Goal: Task Accomplishment & Management: Use online tool/utility

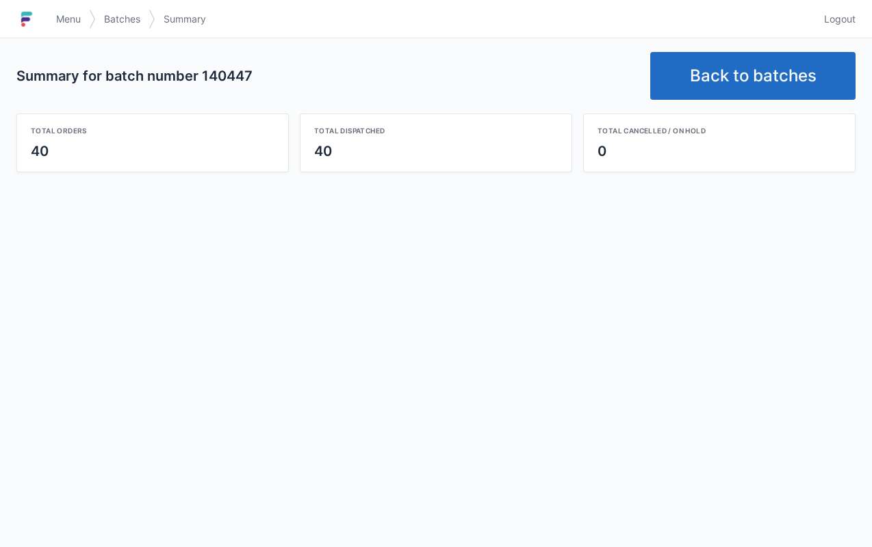
click at [63, 14] on span "Menu" at bounding box center [68, 19] width 25 height 14
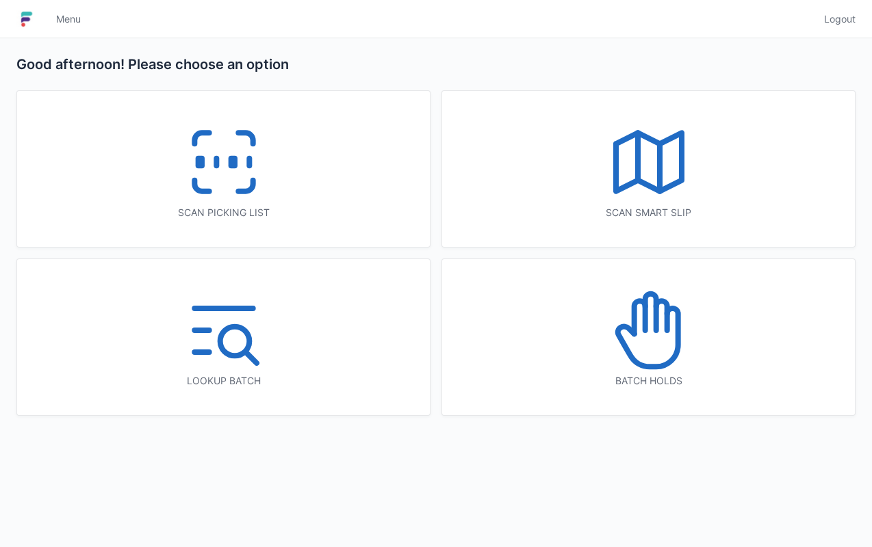
click at [690, 330] on icon at bounding box center [649, 331] width 88 height 88
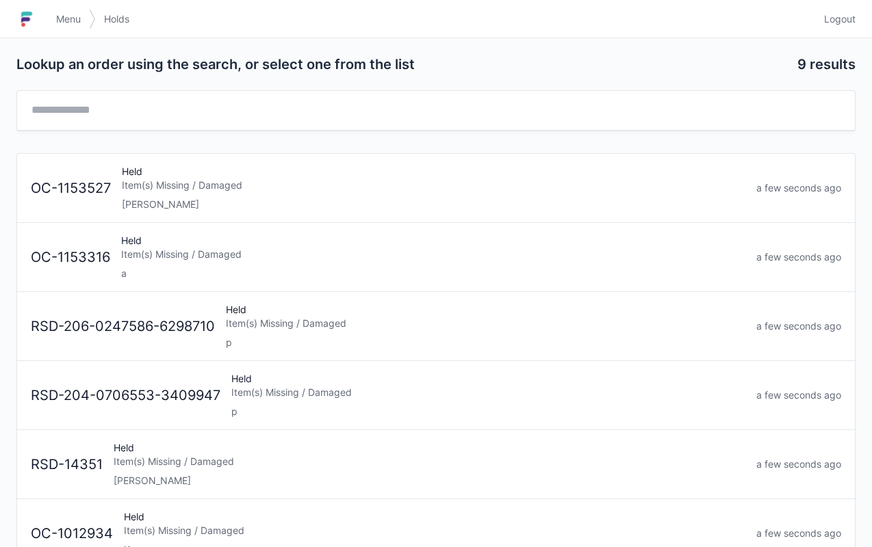
click at [374, 185] on div "Item(s) Missing / Damaged" at bounding box center [433, 186] width 623 height 14
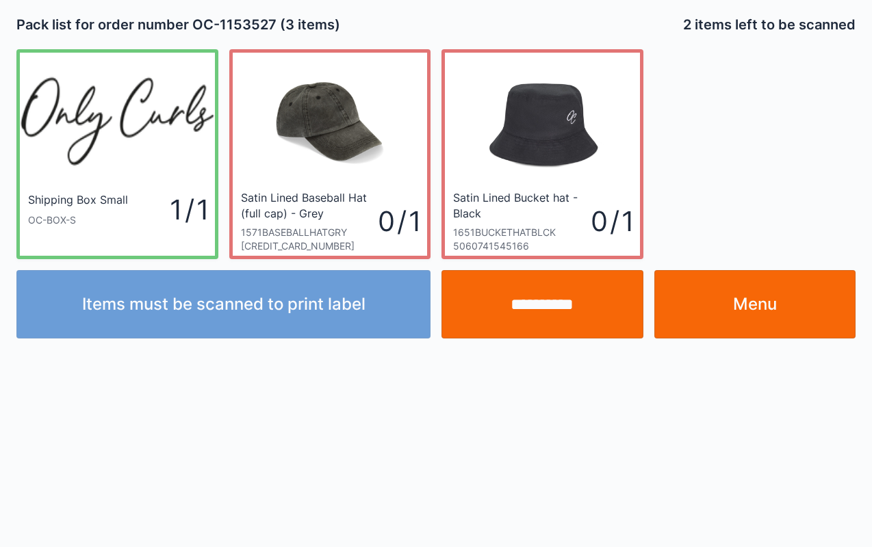
click at [795, 297] on link "Menu" at bounding box center [755, 304] width 202 height 68
